Goal: Task Accomplishment & Management: Use online tool/utility

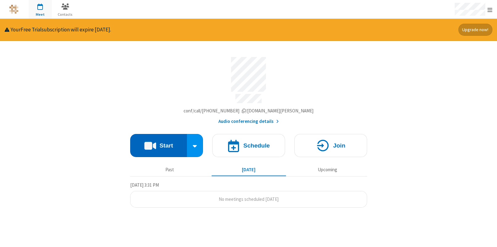
click at [175, 145] on button "Start" at bounding box center [158, 145] width 57 height 23
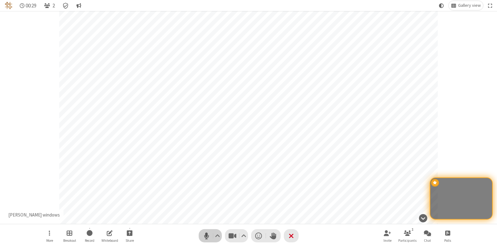
click at [201, 238] on button "Audio" at bounding box center [210, 235] width 23 height 13
click at [89, 231] on span "Start recording" at bounding box center [90, 233] width 6 height 8
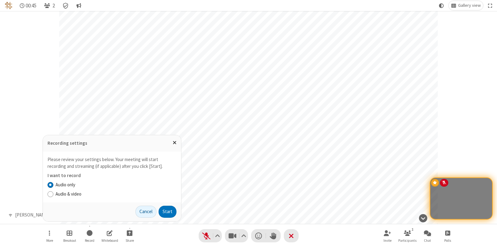
click at [81, 192] on label "Audio & video" at bounding box center [116, 194] width 121 height 7
click at [53, 192] on input "Audio & video" at bounding box center [50, 194] width 6 height 6
click at [171, 211] on button "Start" at bounding box center [168, 212] width 18 height 12
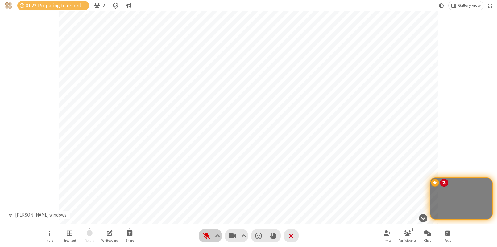
click at [208, 234] on span "Unmute (⌘+Shift+A)" at bounding box center [206, 236] width 9 height 9
click at [208, 234] on span "Mute (⌘+Shift+A)" at bounding box center [206, 236] width 9 height 9
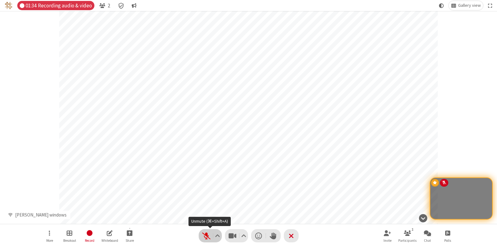
click at [211, 234] on span "Unmute (⌘+Shift+A)" at bounding box center [206, 236] width 9 height 9
click at [211, 234] on span "Mute (⌘+Shift+A)" at bounding box center [206, 236] width 9 height 9
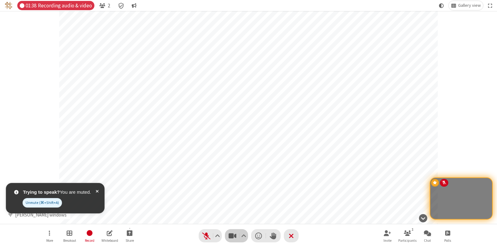
click at [227, 236] on button "Video" at bounding box center [236, 235] width 23 height 13
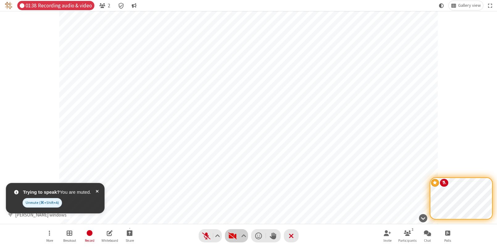
click at [228, 236] on span "Start video (⌘+Shift+V)" at bounding box center [232, 236] width 9 height 9
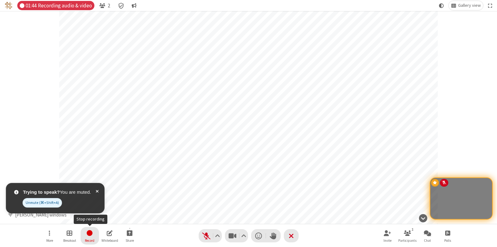
click at [86, 237] on span "Stop recording" at bounding box center [89, 233] width 7 height 8
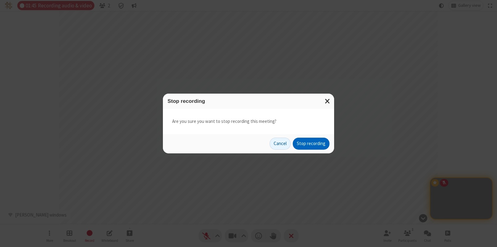
click at [320, 146] on button "Stop recording" at bounding box center [311, 144] width 37 height 12
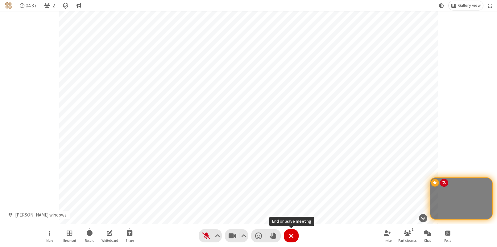
click at [291, 237] on span "End or leave meeting" at bounding box center [291, 236] width 5 height 9
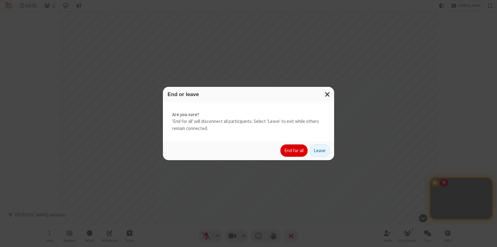
click at [301, 150] on button "End for all" at bounding box center [293, 151] width 27 height 12
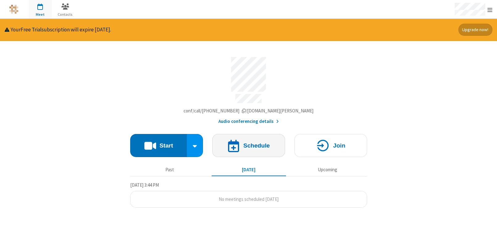
click at [247, 143] on h4 "Schedule" at bounding box center [256, 146] width 27 height 6
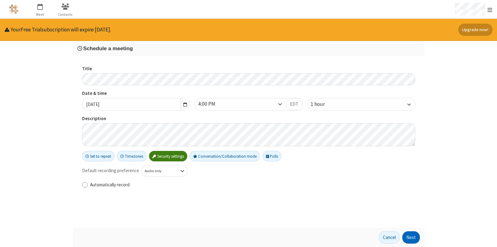
click at [411, 236] on button "Next" at bounding box center [411, 238] width 18 height 12
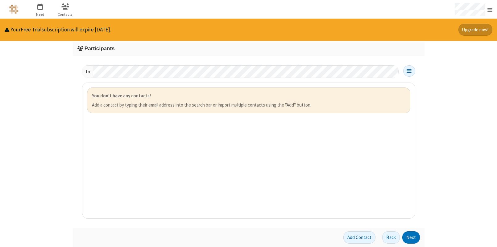
click at [289, 101] on div "You don't have any contacts! Add a contact by typing their email address into t…" at bounding box center [248, 101] width 323 height 26
click at [360, 242] on button "Add Contact" at bounding box center [359, 238] width 32 height 12
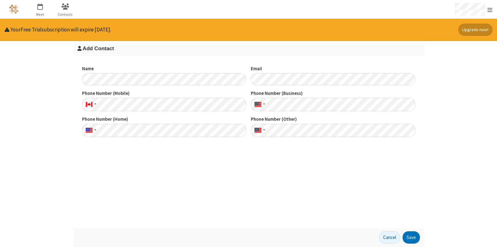
click at [220, 174] on div "Name Email Phone Number (Mobile) Phone Phone Number (Business) Phone Phone Numb…" at bounding box center [249, 142] width 352 height 172
click at [410, 236] on button "Save" at bounding box center [410, 238] width 17 height 12
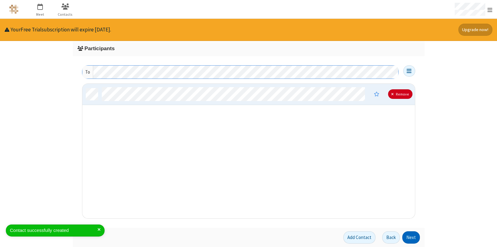
scroll to position [130, 328]
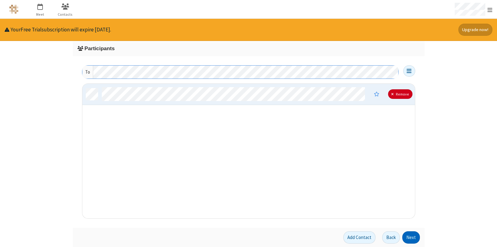
click at [410, 237] on button "Next" at bounding box center [411, 238] width 18 height 12
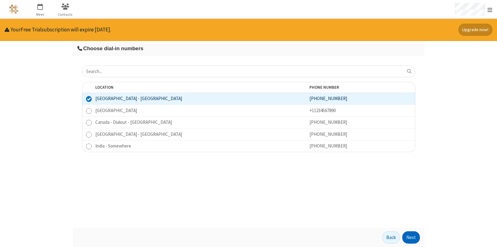
click at [411, 239] on button "Next" at bounding box center [411, 238] width 18 height 12
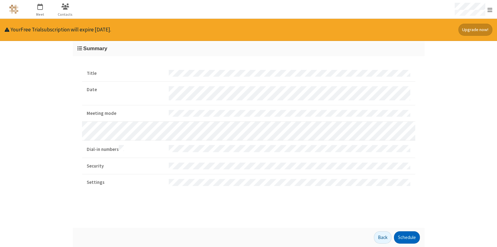
click at [411, 239] on button "Schedule" at bounding box center [407, 238] width 26 height 12
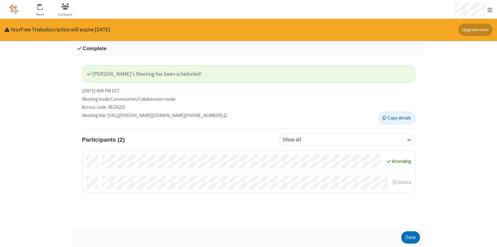
click at [406, 179] on span "Invited" at bounding box center [405, 182] width 14 height 6
click at [408, 244] on div "Done" at bounding box center [249, 237] width 352 height 19
click at [408, 235] on button "Done" at bounding box center [410, 238] width 19 height 12
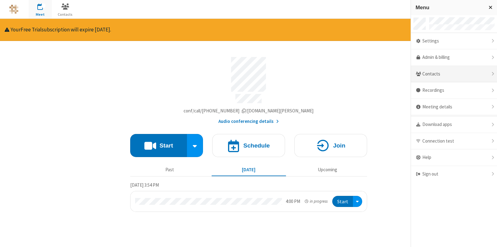
click at [443, 78] on div "Contacts" at bounding box center [454, 74] width 86 height 17
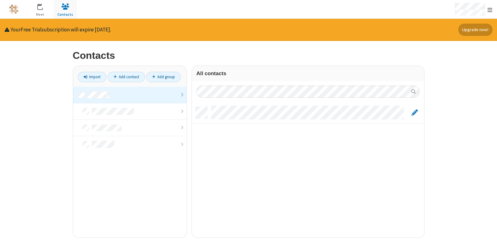
scroll to position [131, 228]
click at [414, 108] on div "grid" at bounding box center [308, 112] width 232 height 21
click at [414, 111] on span "Edit" at bounding box center [414, 113] width 6 height 8
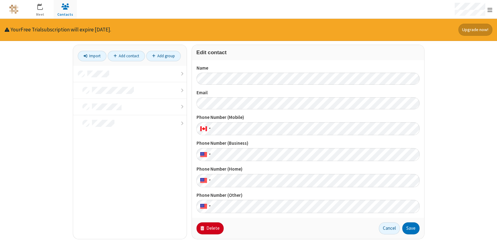
scroll to position [23, 0]
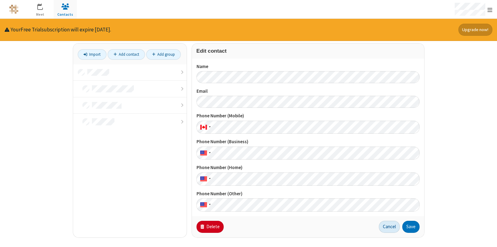
click at [394, 229] on button "Cancel" at bounding box center [389, 227] width 21 height 12
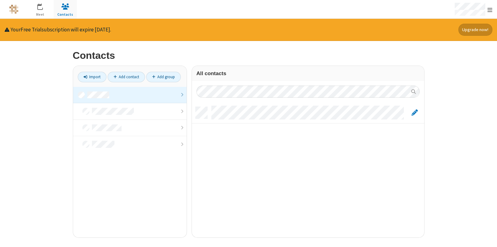
scroll to position [131, 228]
click at [221, 194] on div "grid" at bounding box center [308, 169] width 232 height 135
click at [414, 112] on span "Edit" at bounding box center [414, 113] width 6 height 8
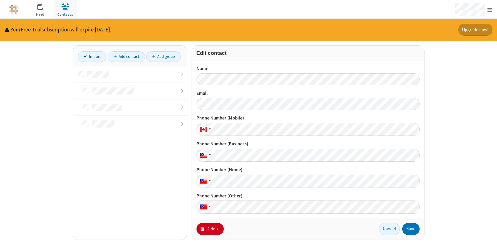
scroll to position [23, 0]
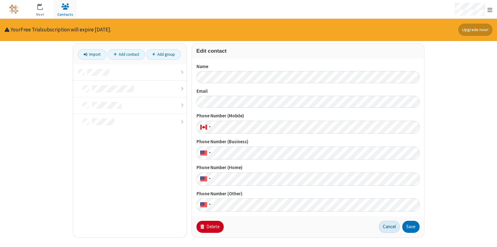
click at [388, 224] on button "Cancel" at bounding box center [389, 227] width 21 height 12
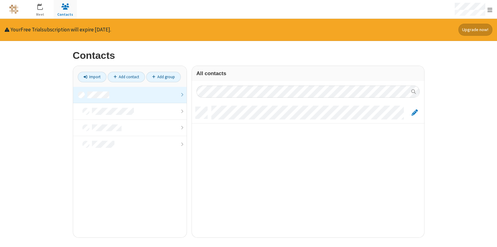
scroll to position [131, 228]
click at [40, 9] on span "button" at bounding box center [40, 6] width 23 height 10
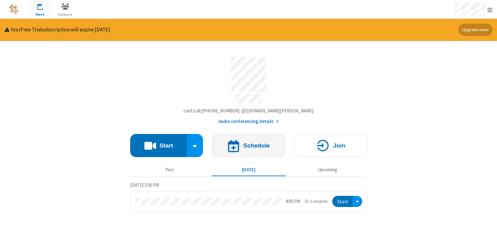
click at [241, 142] on button "Schedule" at bounding box center [248, 145] width 73 height 23
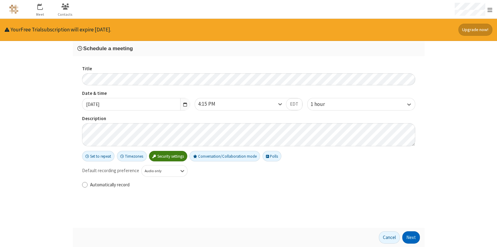
click at [410, 235] on button "Next" at bounding box center [411, 238] width 18 height 12
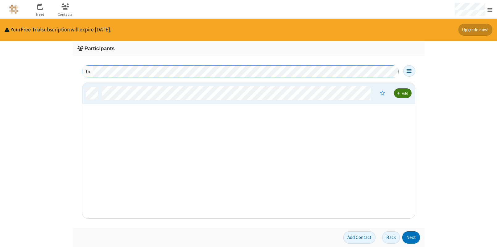
scroll to position [131, 328]
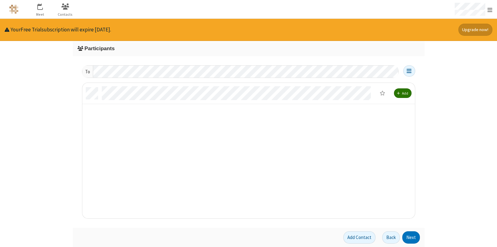
click at [408, 95] on span "Add" at bounding box center [405, 93] width 6 height 5
click at [414, 238] on button "Next" at bounding box center [411, 238] width 18 height 12
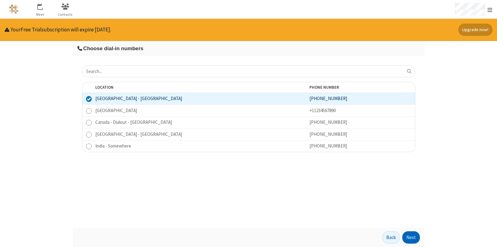
click at [409, 238] on button "Next" at bounding box center [411, 238] width 18 height 12
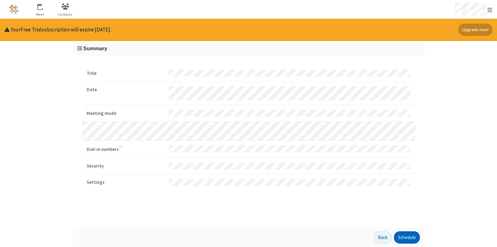
click at [410, 237] on button "Schedule" at bounding box center [407, 238] width 26 height 12
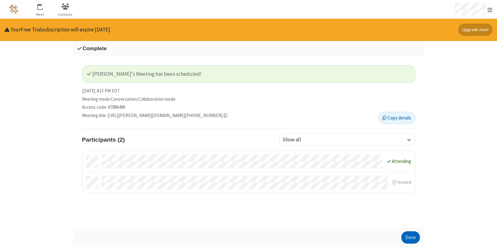
click at [408, 235] on button "Done" at bounding box center [410, 238] width 19 height 12
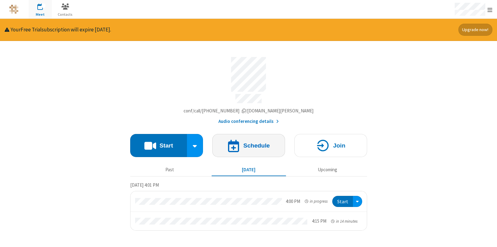
click at [249, 149] on button "Schedule" at bounding box center [248, 145] width 73 height 23
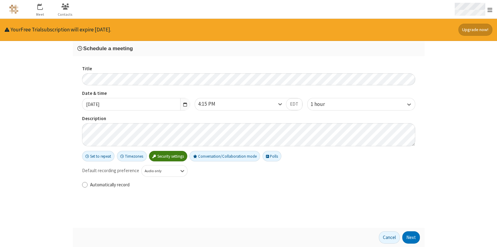
click at [493, 9] on div "Open menu" at bounding box center [473, 9] width 48 height 19
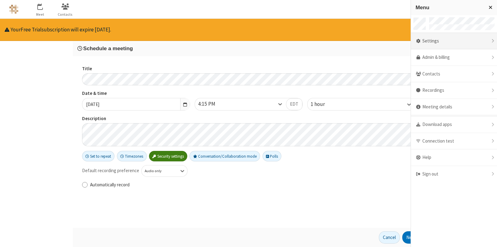
click at [476, 42] on div "Settings" at bounding box center [454, 41] width 86 height 17
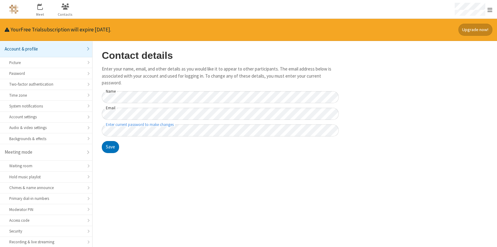
click at [451, 56] on main "Contact details Enter your name, email, and other details as you would like it …" at bounding box center [295, 144] width 404 height 206
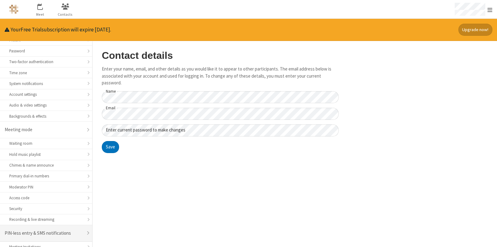
scroll to position [39, 0]
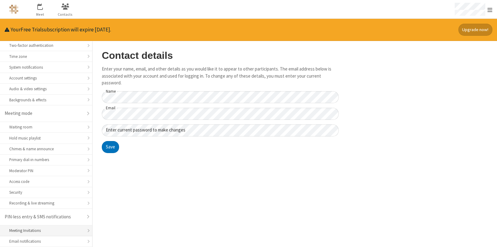
click at [27, 229] on div "Meeting Invitations" at bounding box center [46, 231] width 74 height 6
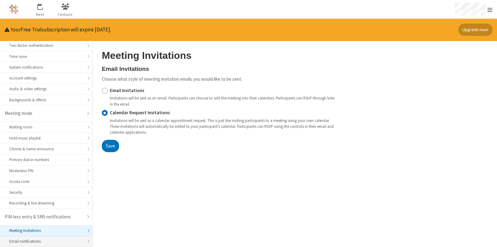
click at [74, 242] on div "Email notifications" at bounding box center [46, 242] width 74 height 6
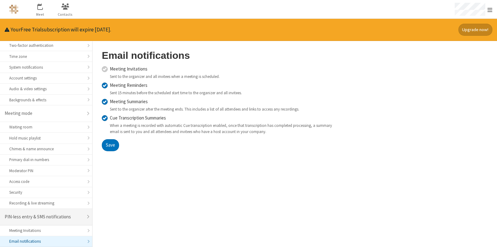
click at [74, 216] on div "PIN-less entry & SMS notifications" at bounding box center [44, 217] width 78 height 7
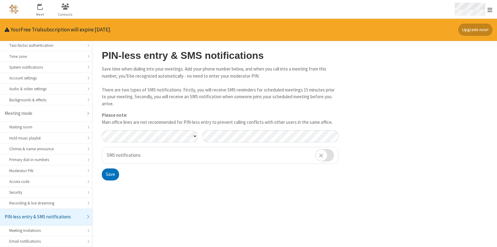
click at [488, 9] on span "Open menu" at bounding box center [489, 10] width 5 height 6
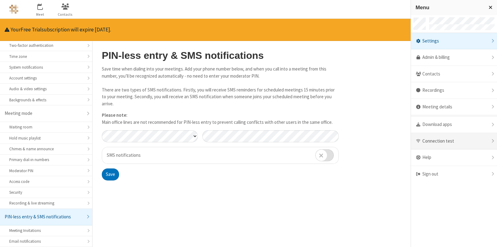
click at [477, 134] on div "Connection test" at bounding box center [454, 141] width 86 height 17
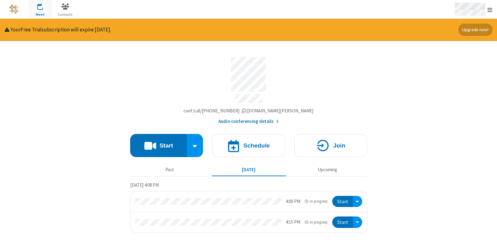
click at [488, 10] on span "Open menu" at bounding box center [489, 10] width 5 height 6
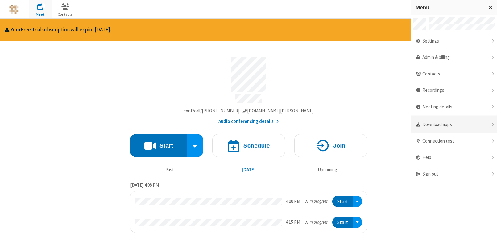
click at [483, 124] on div "Download apps" at bounding box center [454, 125] width 86 height 17
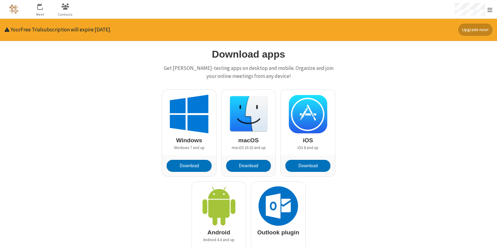
scroll to position [3, 0]
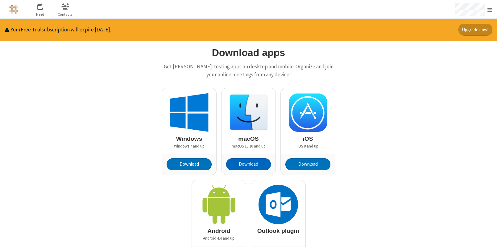
click at [249, 162] on button "Download" at bounding box center [248, 165] width 45 height 12
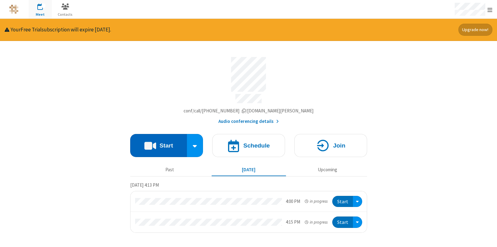
click at [163, 145] on h4 "Start" at bounding box center [166, 146] width 14 height 6
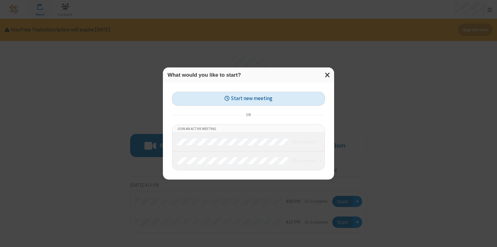
click at [282, 98] on button "Start new meeting" at bounding box center [248, 99] width 153 height 14
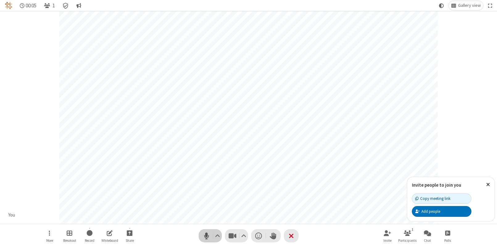
click at [202, 233] on span "Mute (⌘+Shift+A)" at bounding box center [206, 236] width 9 height 9
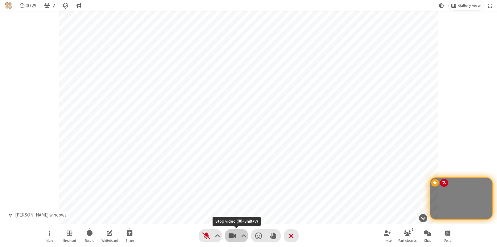
click at [232, 233] on span "Stop video (⌘+Shift+V)" at bounding box center [232, 236] width 9 height 9
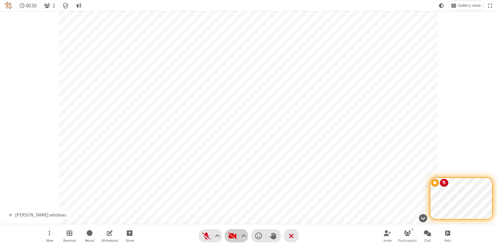
click at [232, 233] on span "Start video (⌘+Shift+V)" at bounding box center [232, 236] width 9 height 9
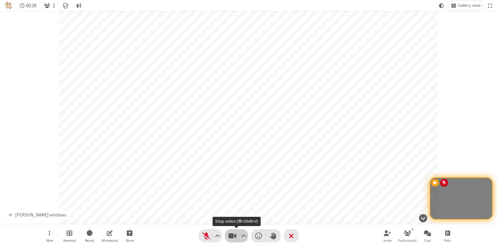
click at [235, 237] on span "Stop video (⌘+Shift+V)" at bounding box center [232, 236] width 9 height 9
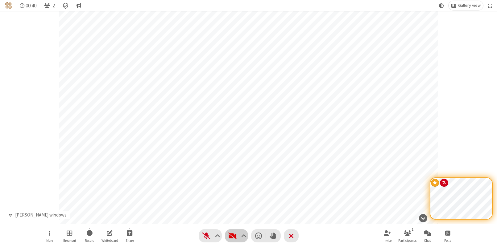
click at [235, 237] on span "Start video (⌘+Shift+V)" at bounding box center [232, 236] width 9 height 9
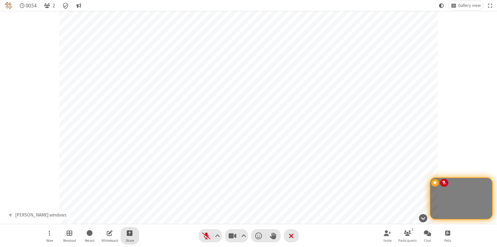
click at [132, 235] on span "Start sharing" at bounding box center [130, 233] width 6 height 8
click at [137, 217] on span "Share my screen" at bounding box center [134, 218] width 46 height 5
click at [130, 237] on button "Share" at bounding box center [130, 236] width 19 height 18
click at [138, 219] on span "Share my screen" at bounding box center [134, 218] width 46 height 5
click at [130, 232] on span "Start sharing" at bounding box center [130, 233] width 6 height 8
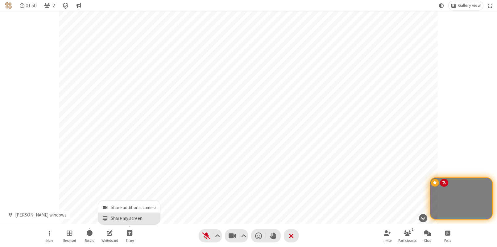
click at [134, 214] on button "Share my screen" at bounding box center [129, 219] width 62 height 12
click at [128, 237] on span "Start sharing" at bounding box center [130, 233] width 6 height 8
click at [137, 217] on span "Share my screen" at bounding box center [134, 218] width 46 height 5
click at [129, 234] on span "Start sharing" at bounding box center [130, 233] width 6 height 8
click at [129, 220] on span "Share my screen" at bounding box center [134, 218] width 46 height 5
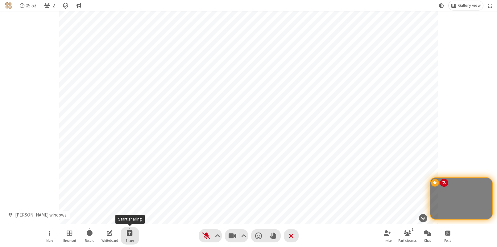
click at [136, 232] on button "Share" at bounding box center [130, 236] width 19 height 18
click at [148, 217] on span "Share my screen" at bounding box center [134, 218] width 46 height 5
click at [428, 234] on span "Open chat" at bounding box center [427, 233] width 7 height 8
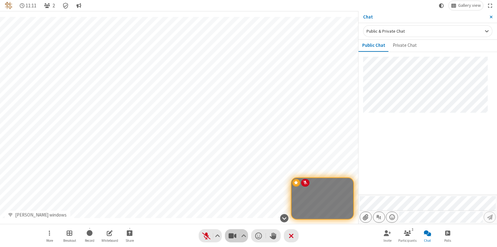
click at [233, 232] on span "Stop video (⌘+Shift+V)" at bounding box center [232, 236] width 9 height 9
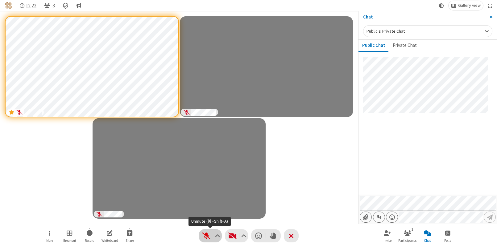
click at [207, 237] on span "Unmute (⌘+Shift+A)" at bounding box center [206, 236] width 9 height 9
click at [208, 237] on span "Mute (⌘+Shift+A)" at bounding box center [206, 236] width 9 height 9
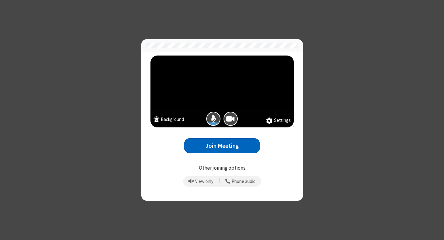
click at [212, 145] on button "Join Meeting" at bounding box center [222, 145] width 76 height 15
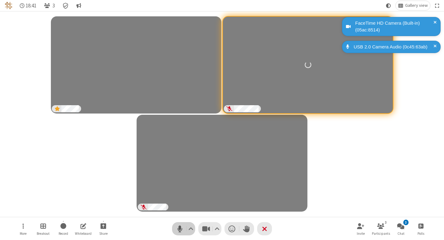
click at [179, 226] on span "Mute (⌘+Shift+A)" at bounding box center [179, 228] width 9 height 9
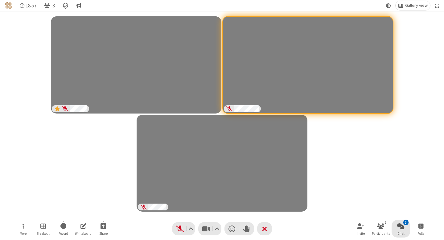
click at [396, 226] on button "3 Chat" at bounding box center [401, 229] width 19 height 18
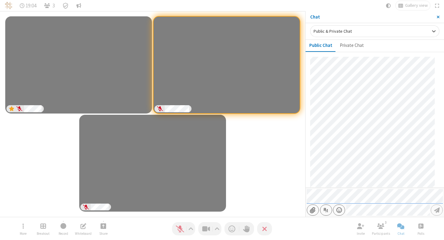
scroll to position [95, 0]
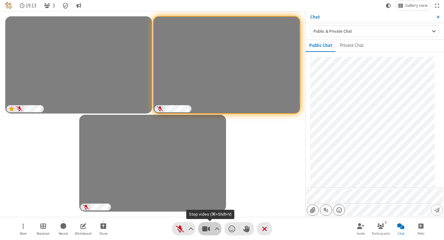
click at [205, 226] on span "Stop video (⌘+Shift+V)" at bounding box center [205, 228] width 9 height 9
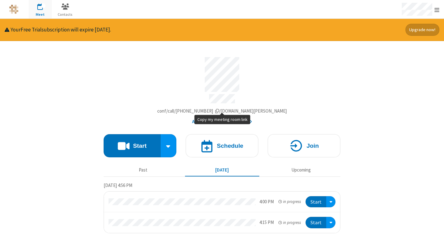
click at [210, 108] on span "[PERSON_NAME][DOMAIN_NAME]/conf/call/[PHONE_NUMBER]" at bounding box center [222, 111] width 130 height 6
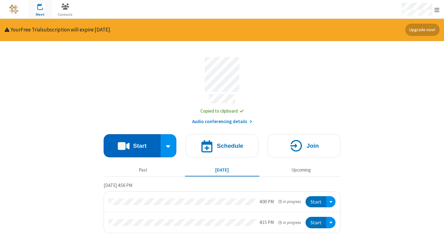
click at [150, 140] on button "Start" at bounding box center [132, 145] width 57 height 23
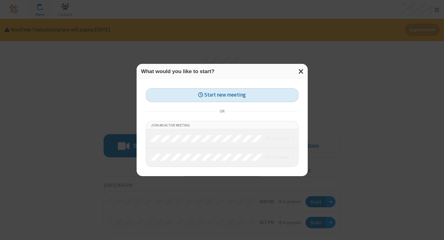
click at [254, 96] on button "Start new meeting" at bounding box center [222, 95] width 153 height 14
